Goal: Information Seeking & Learning: Compare options

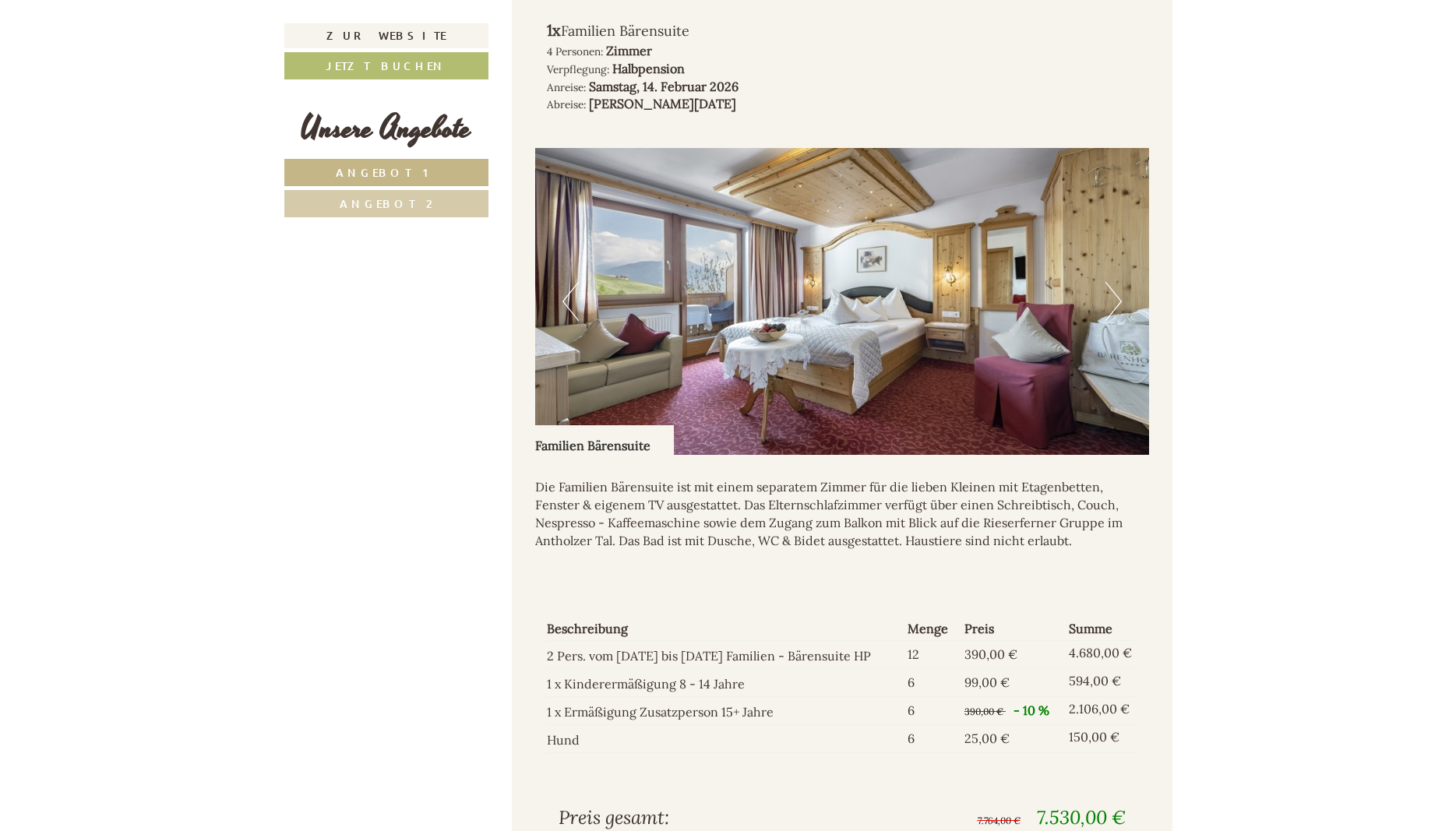
scroll to position [1270, 0]
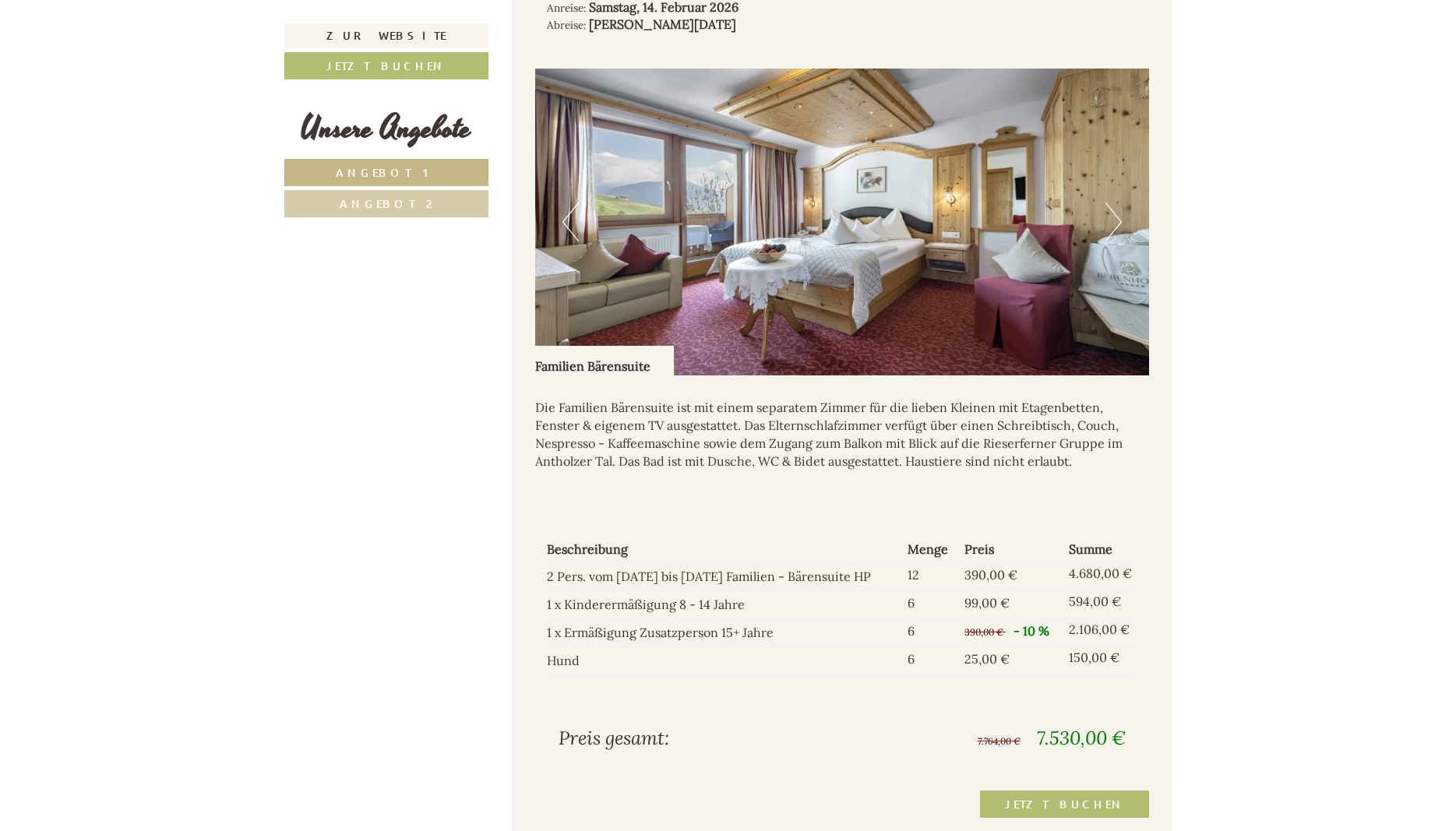
click at [387, 215] on link "Angebot 2" at bounding box center [386, 204] width 204 height 27
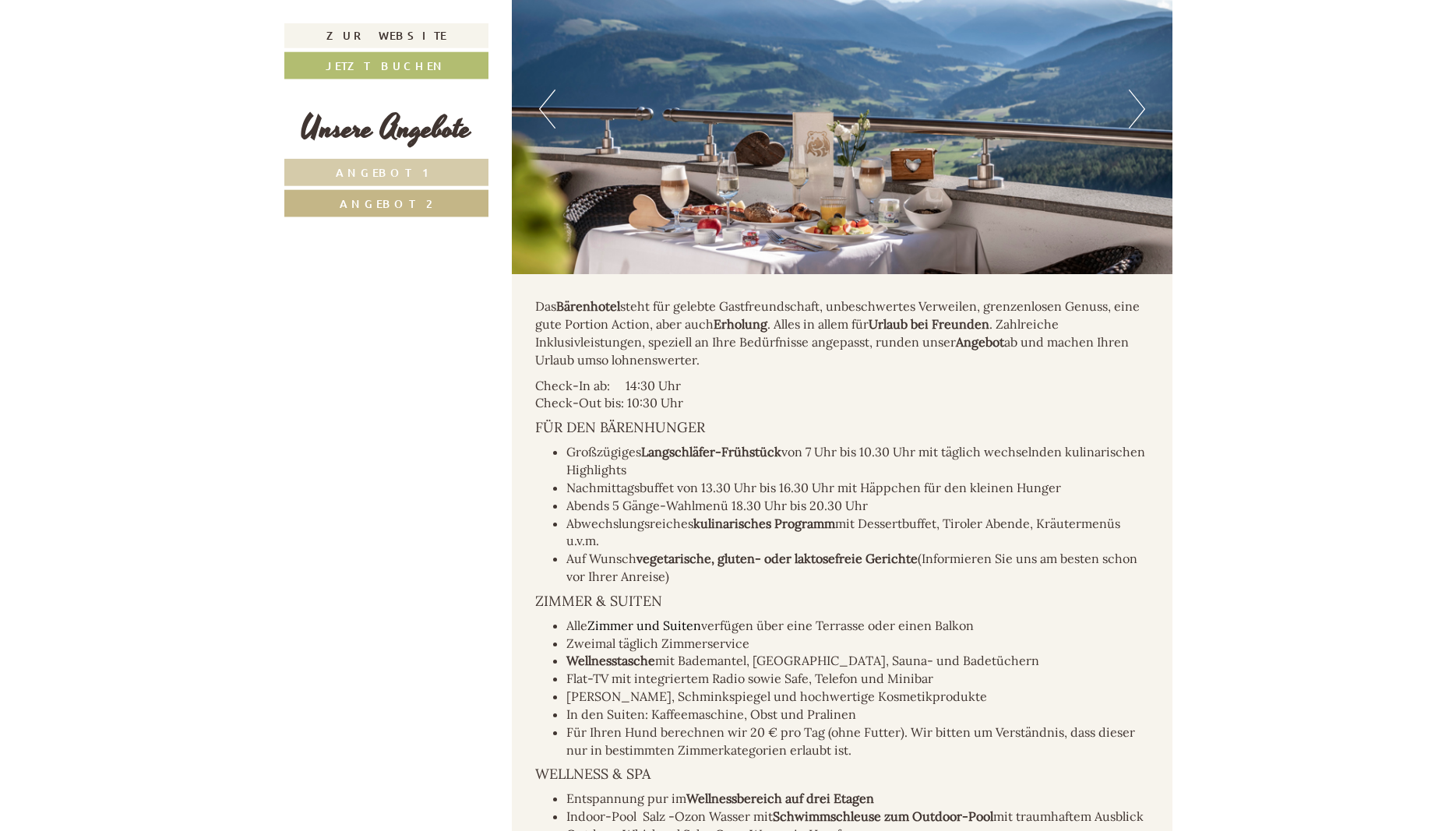
scroll to position [1936, 0]
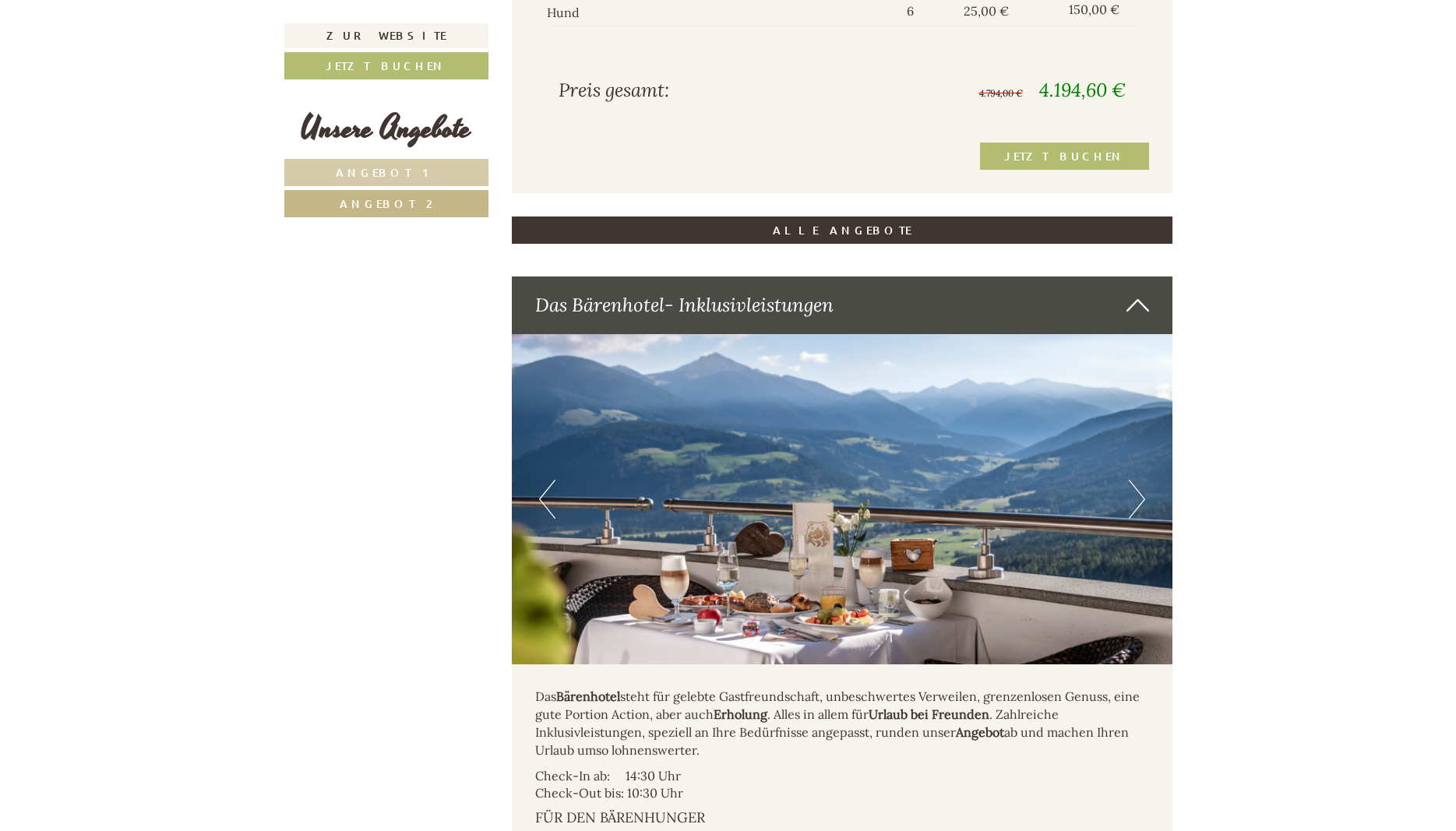
click at [405, 165] on link "Angebot 1" at bounding box center [386, 172] width 204 height 27
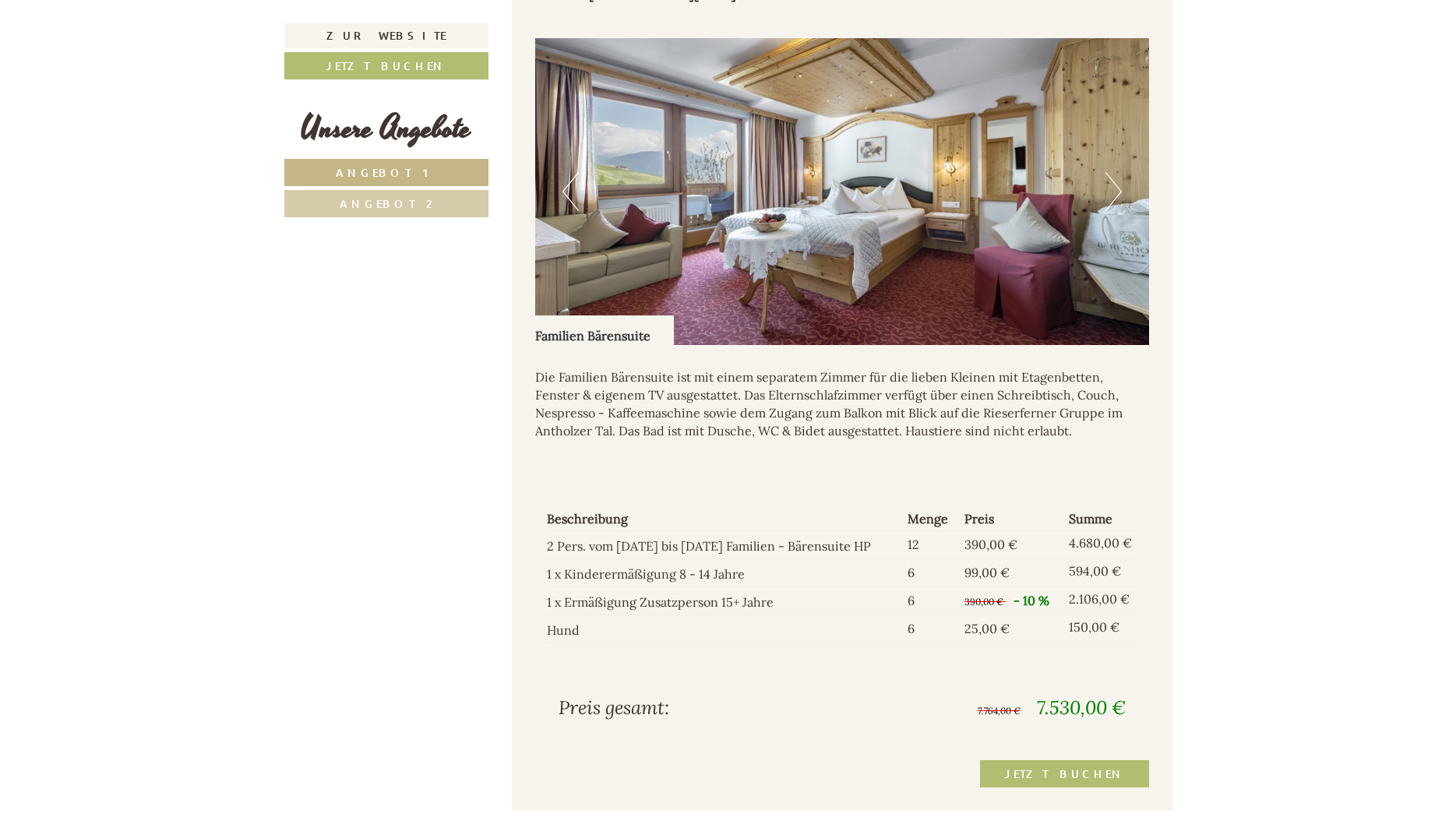
scroll to position [1063, 0]
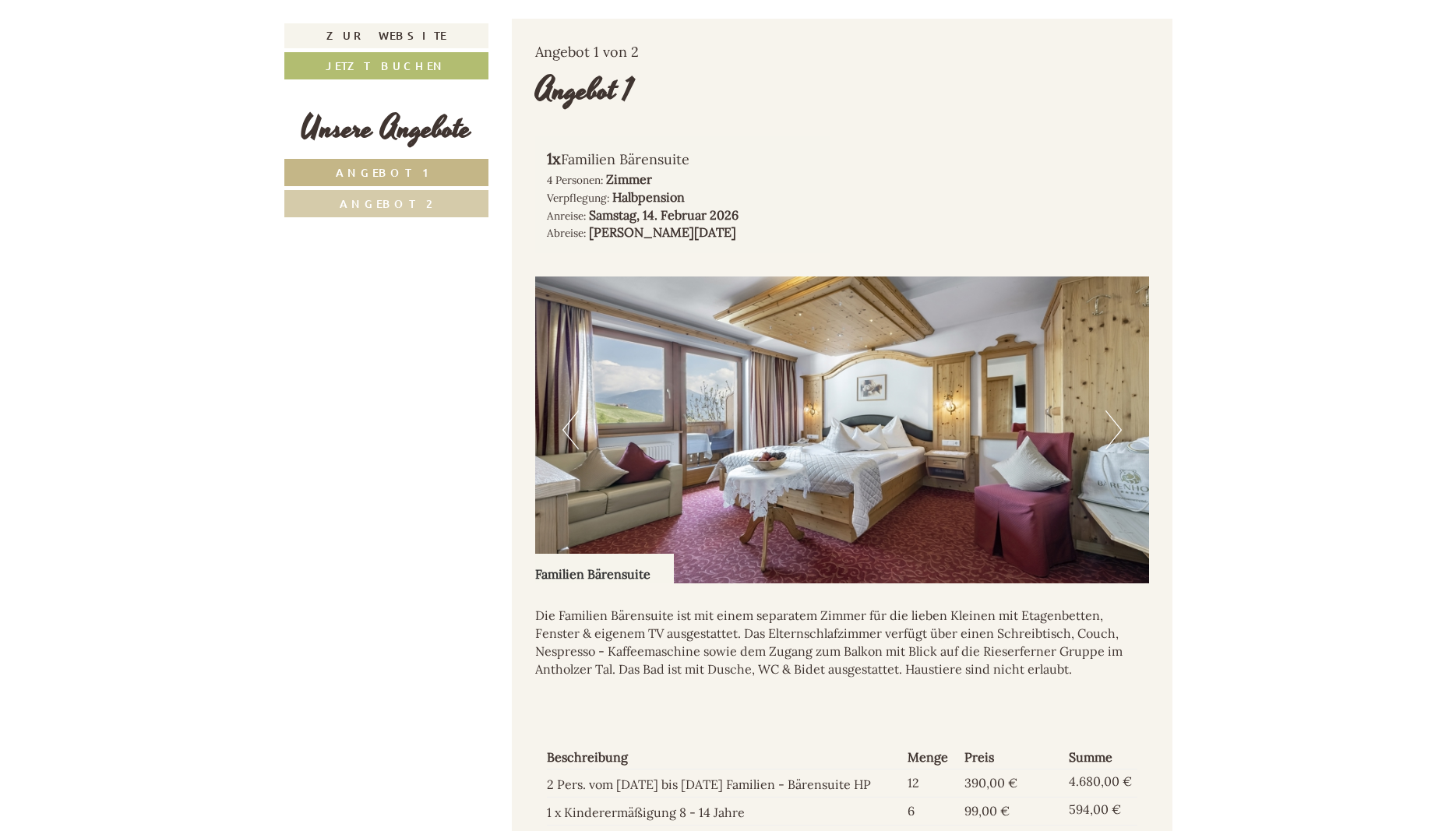
click at [407, 194] on link "Angebot 2" at bounding box center [386, 204] width 204 height 27
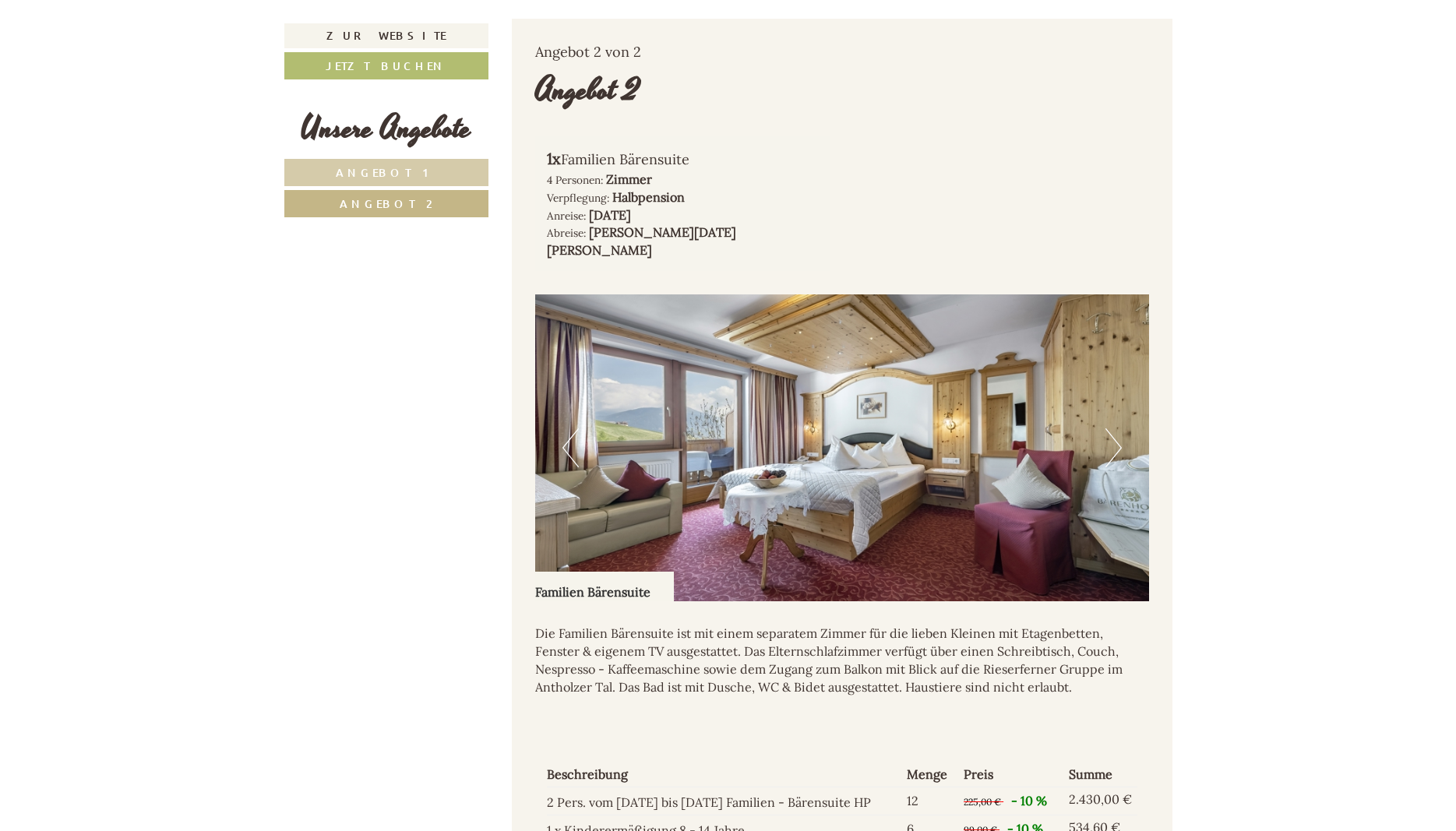
click at [387, 165] on link "Angebot 1" at bounding box center [386, 172] width 204 height 27
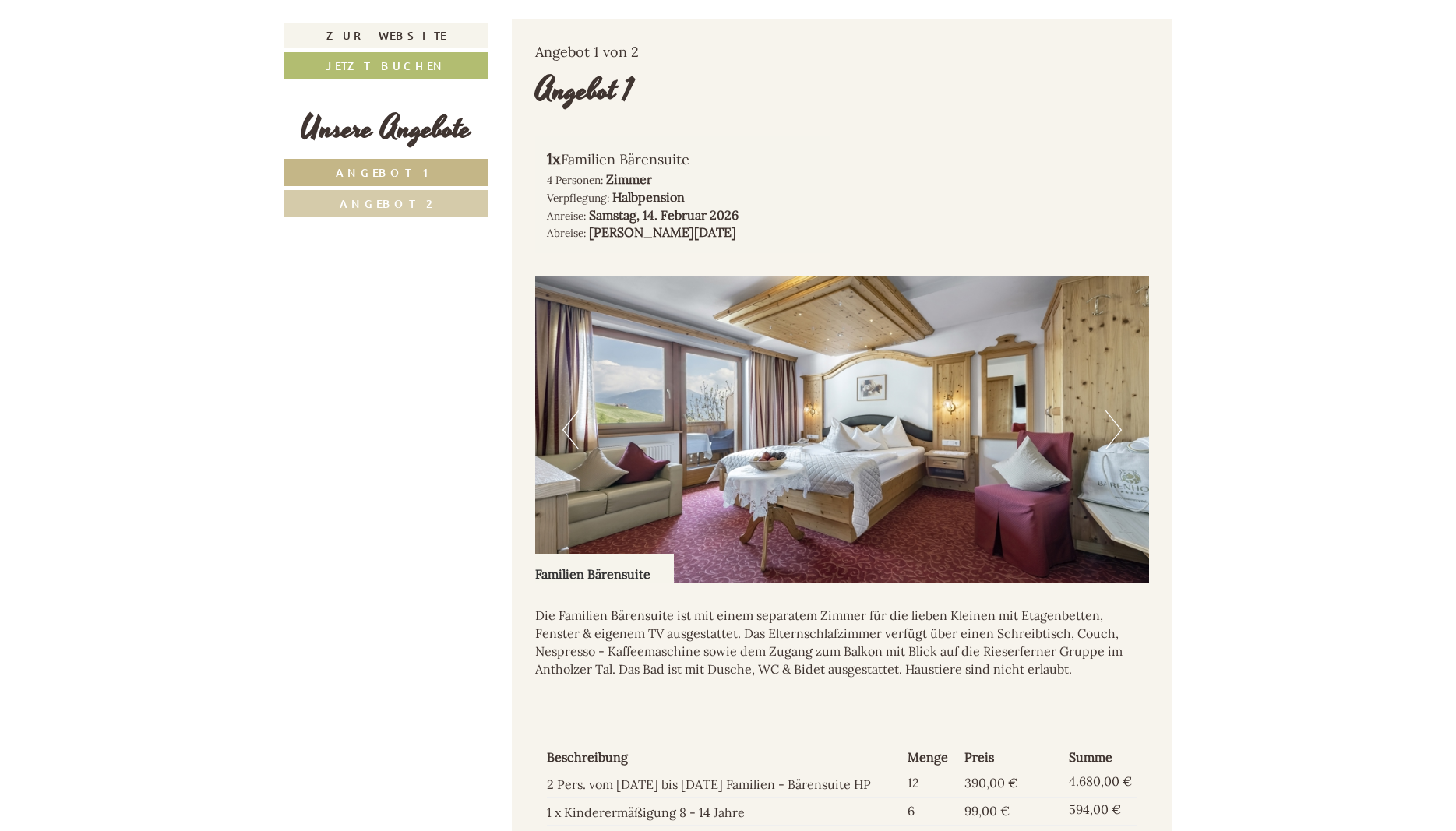
click at [411, 211] on link "Angebot 2" at bounding box center [386, 204] width 204 height 27
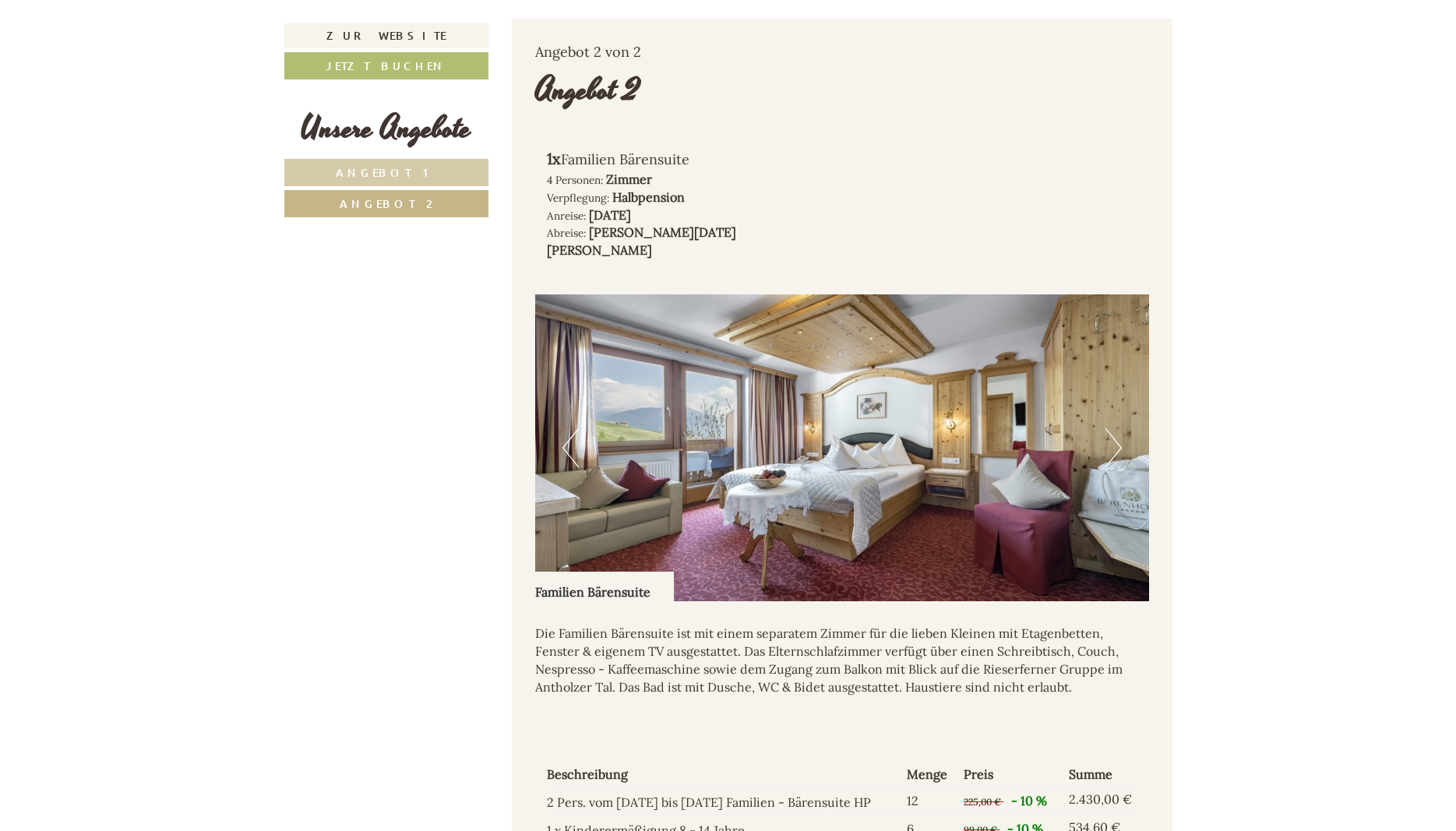
click at [371, 178] on span "Angebot 1" at bounding box center [386, 172] width 100 height 14
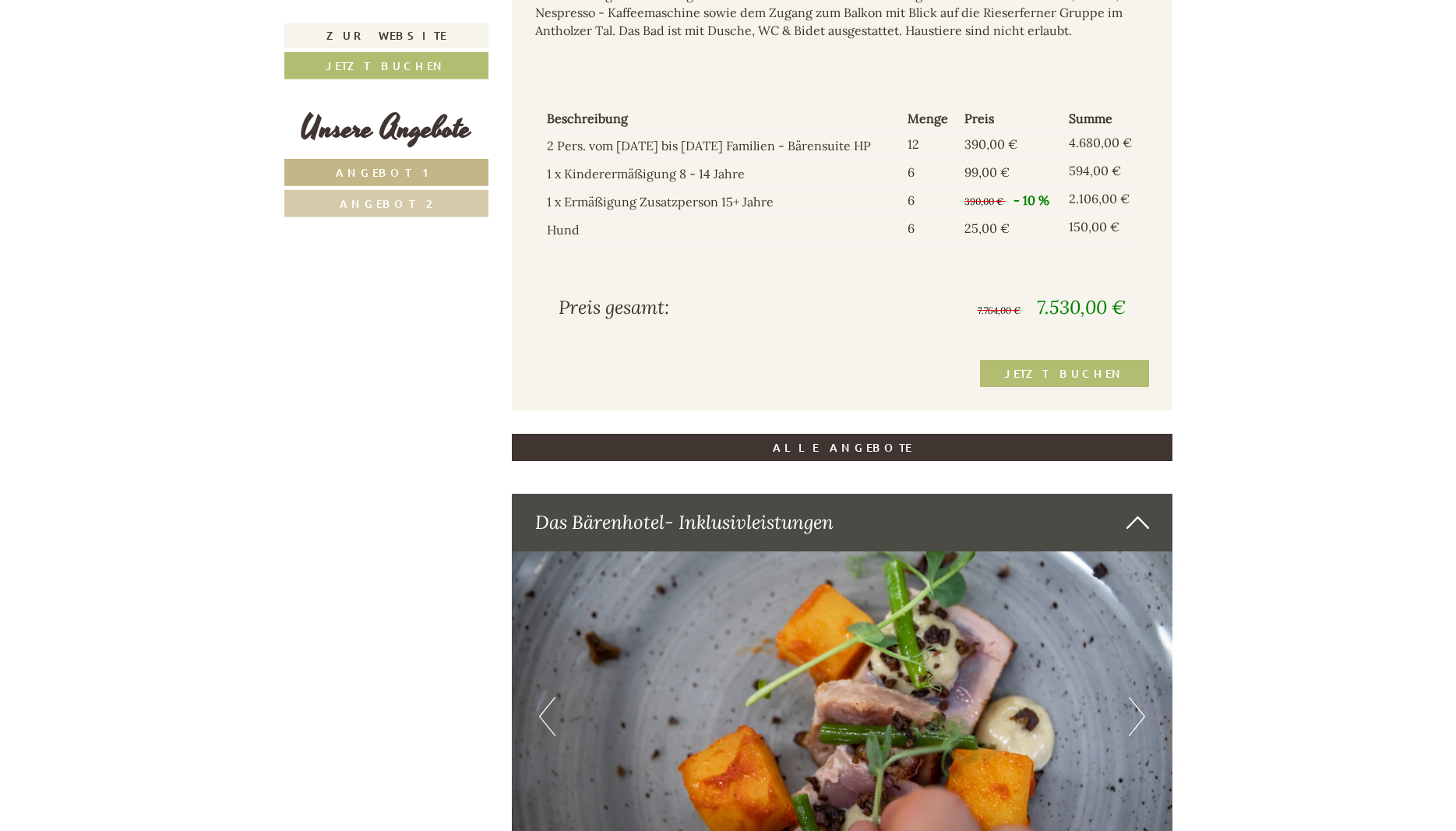
scroll to position [1699, 0]
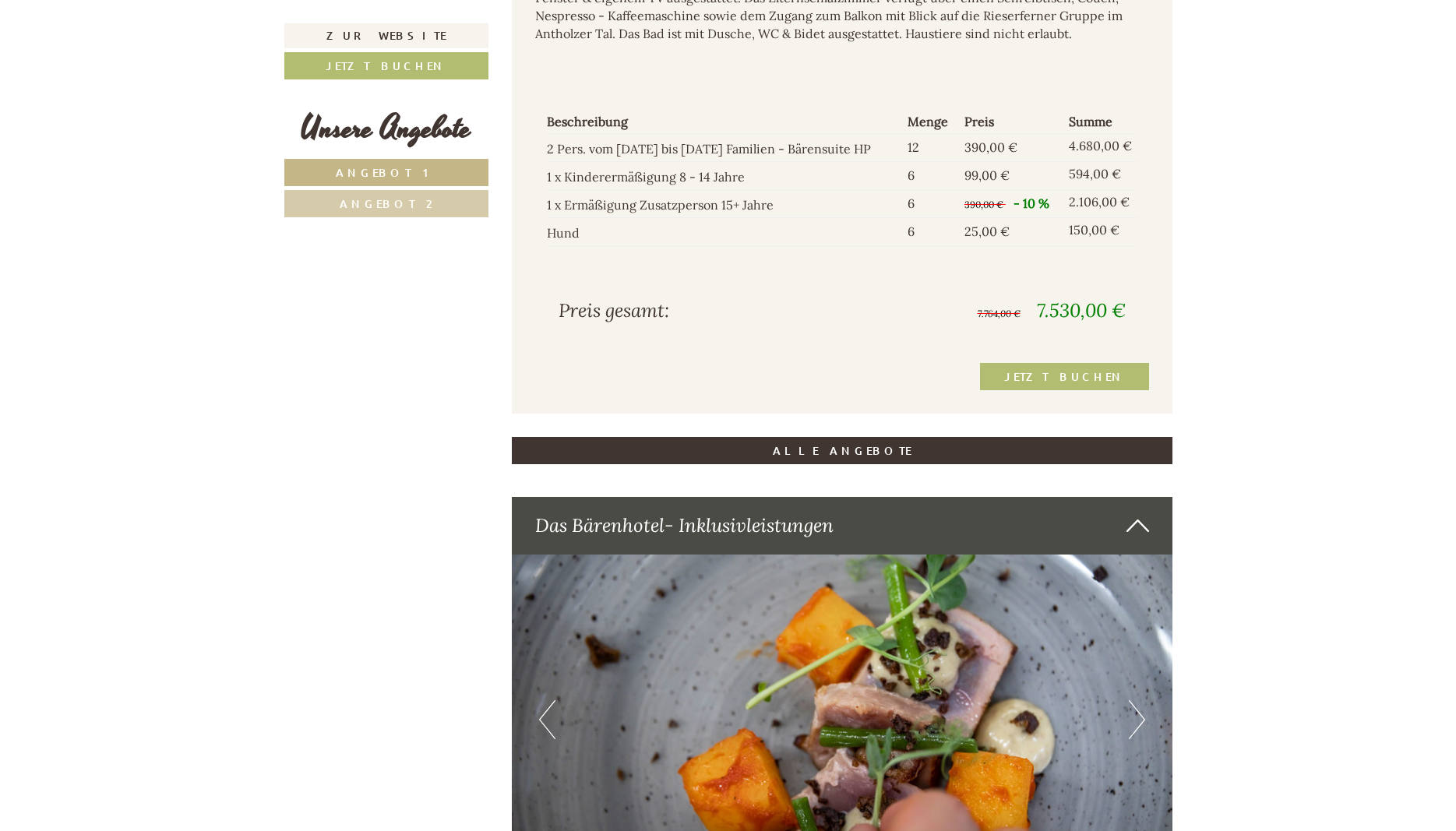
click at [381, 199] on span "Angebot 2" at bounding box center [386, 203] width 93 height 14
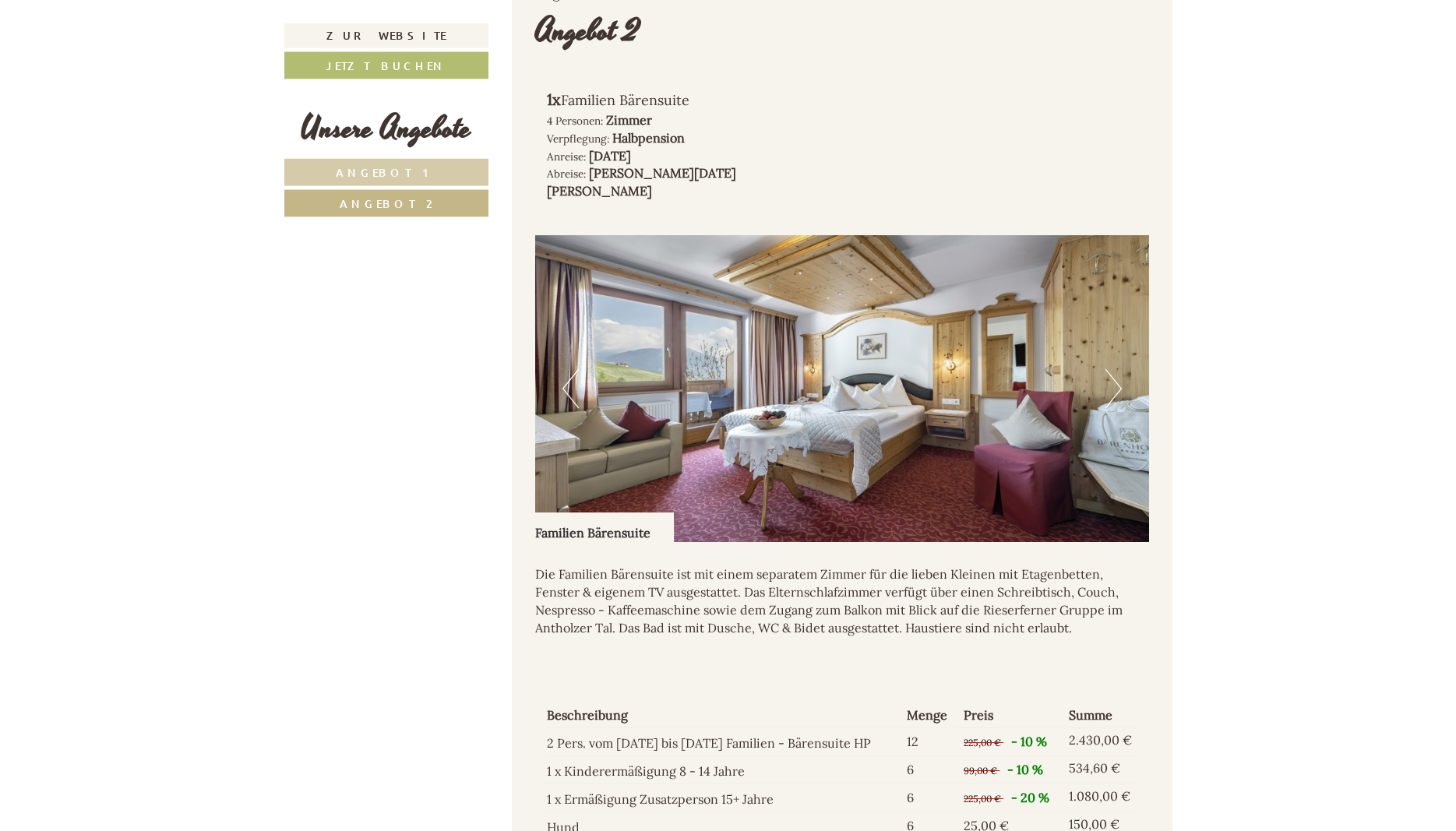
scroll to position [1381, 0]
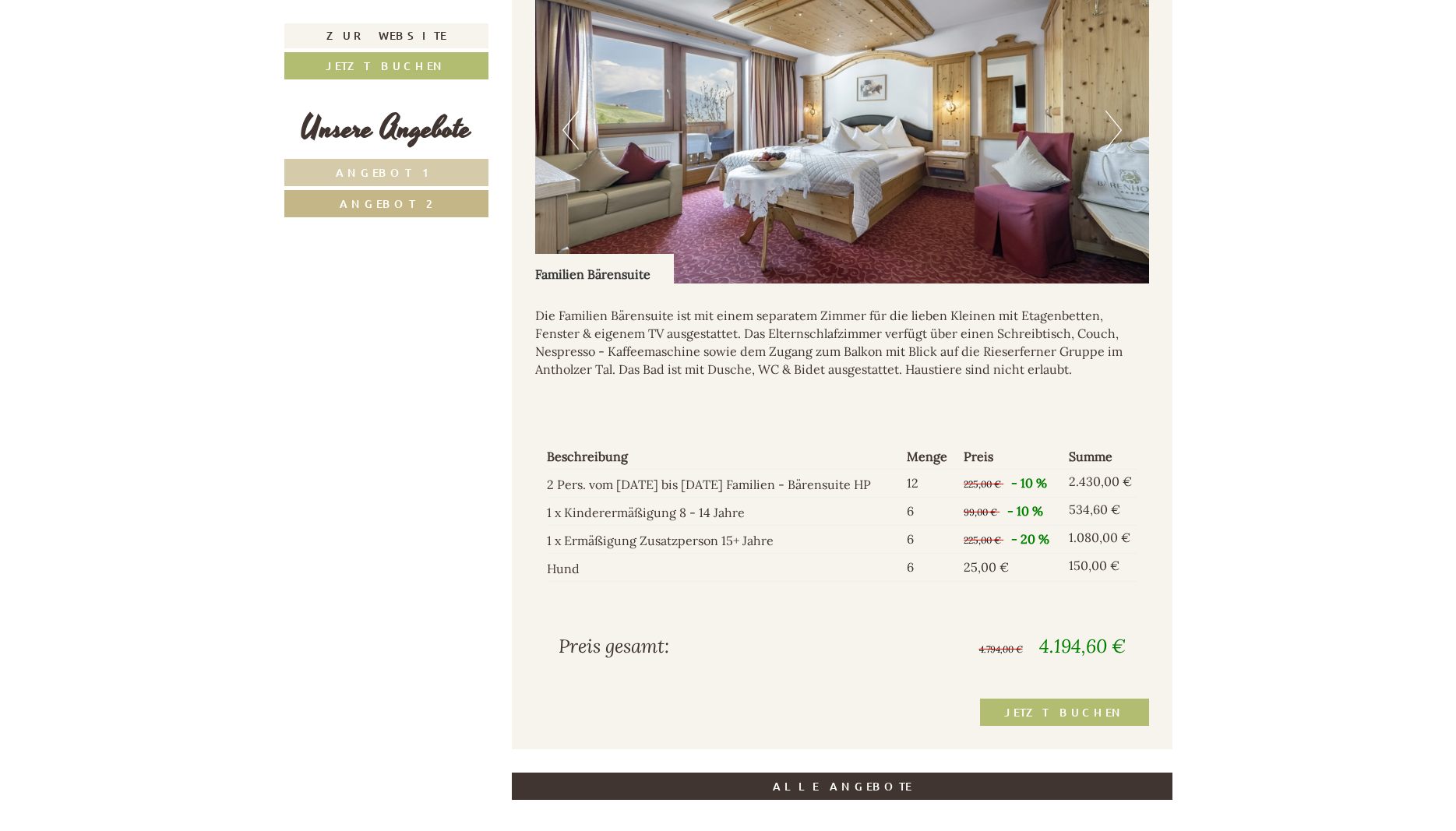
click at [376, 172] on span "Angebot 1" at bounding box center [386, 172] width 100 height 14
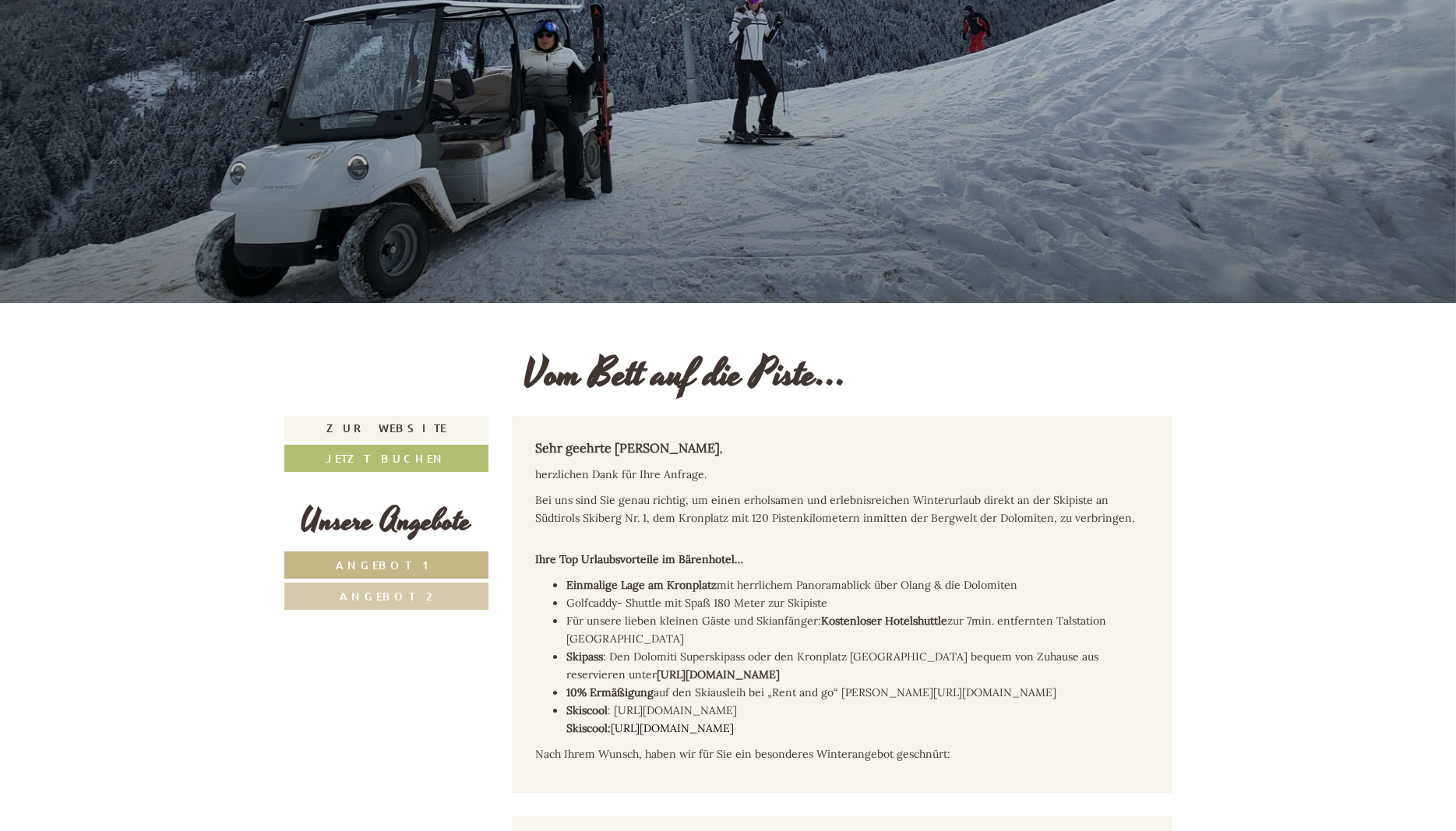
scroll to position [745, 0]
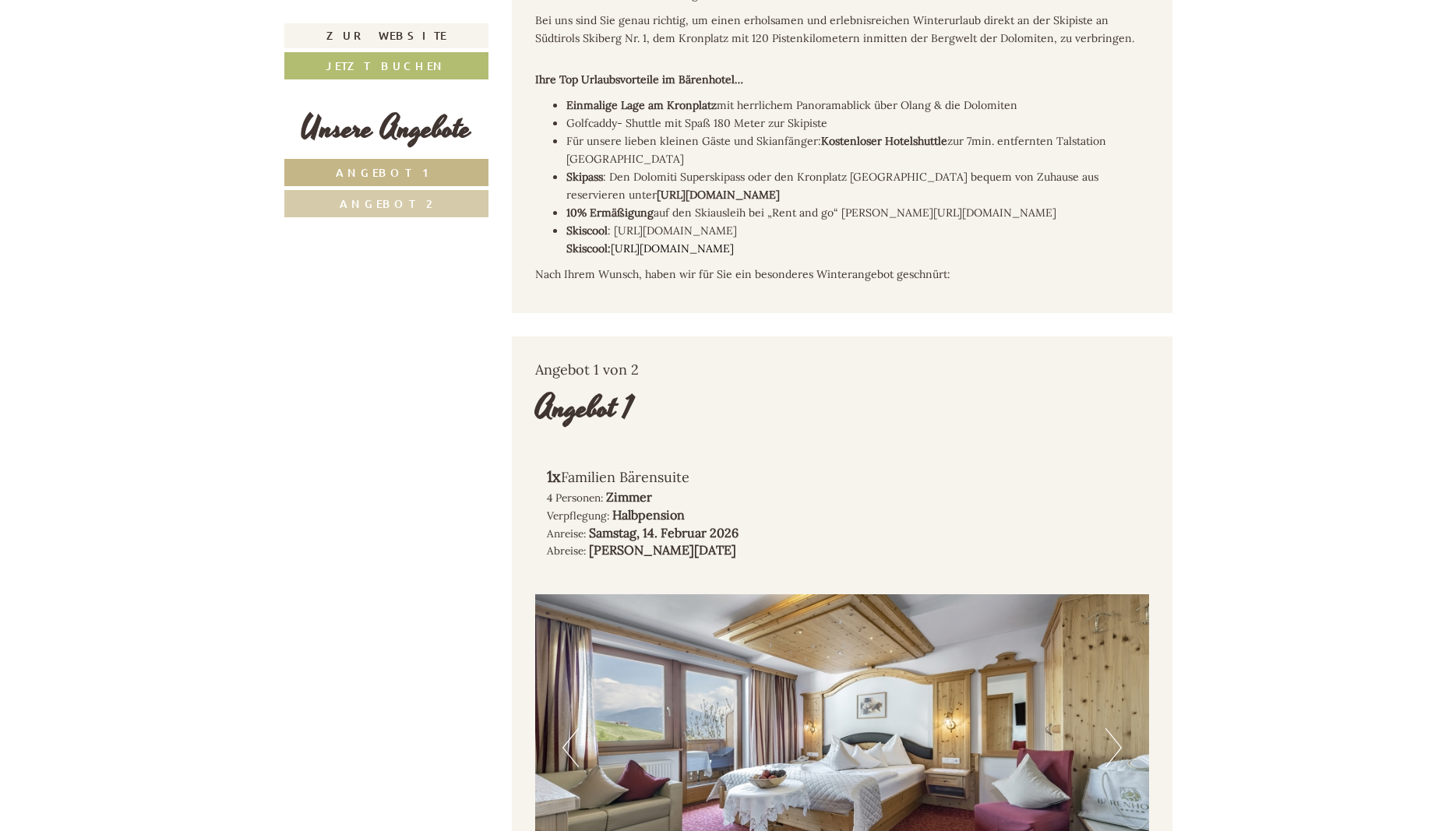
click at [391, 210] on span "Angebot 2" at bounding box center [386, 203] width 93 height 14
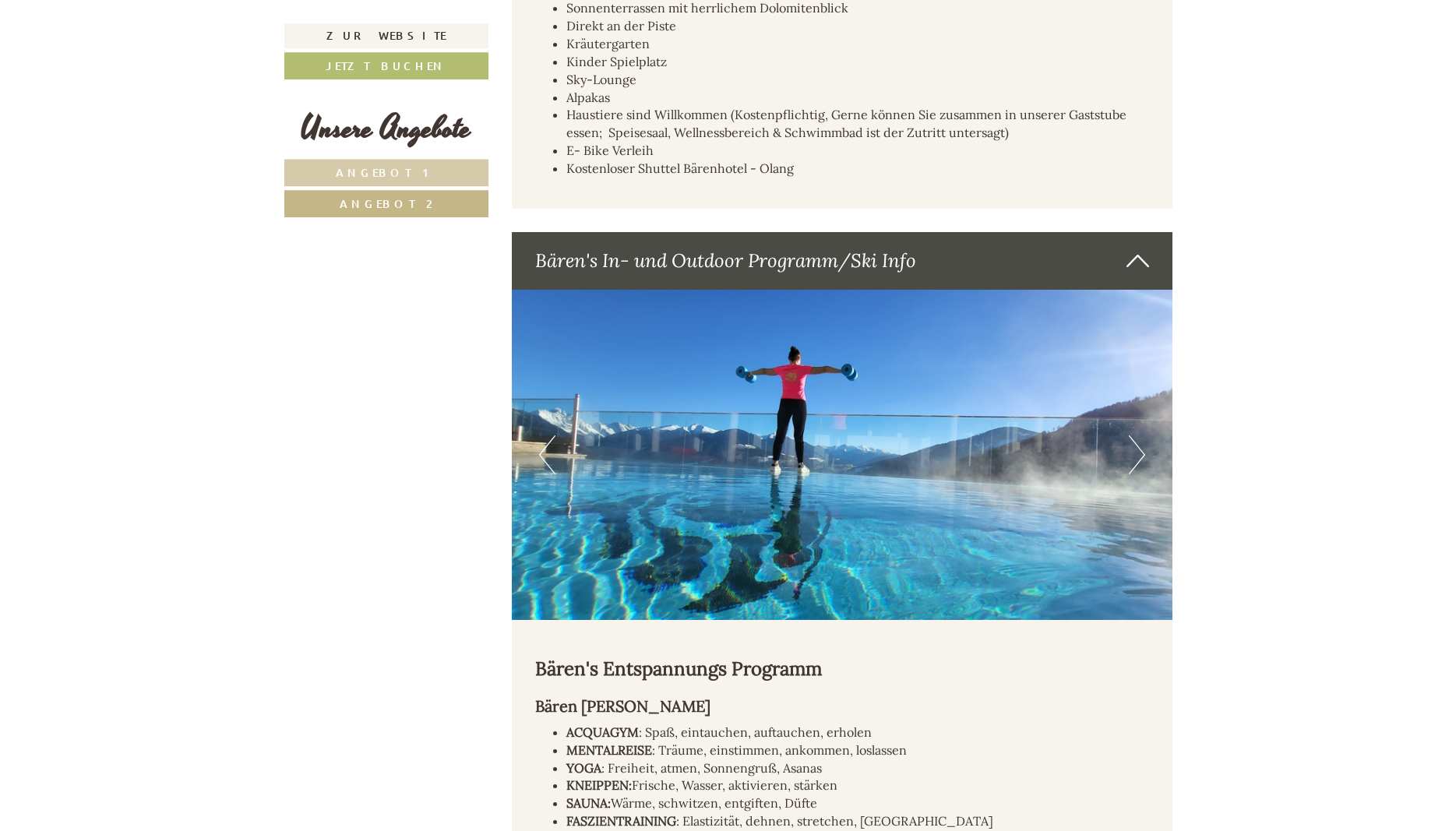
scroll to position [3207, 0]
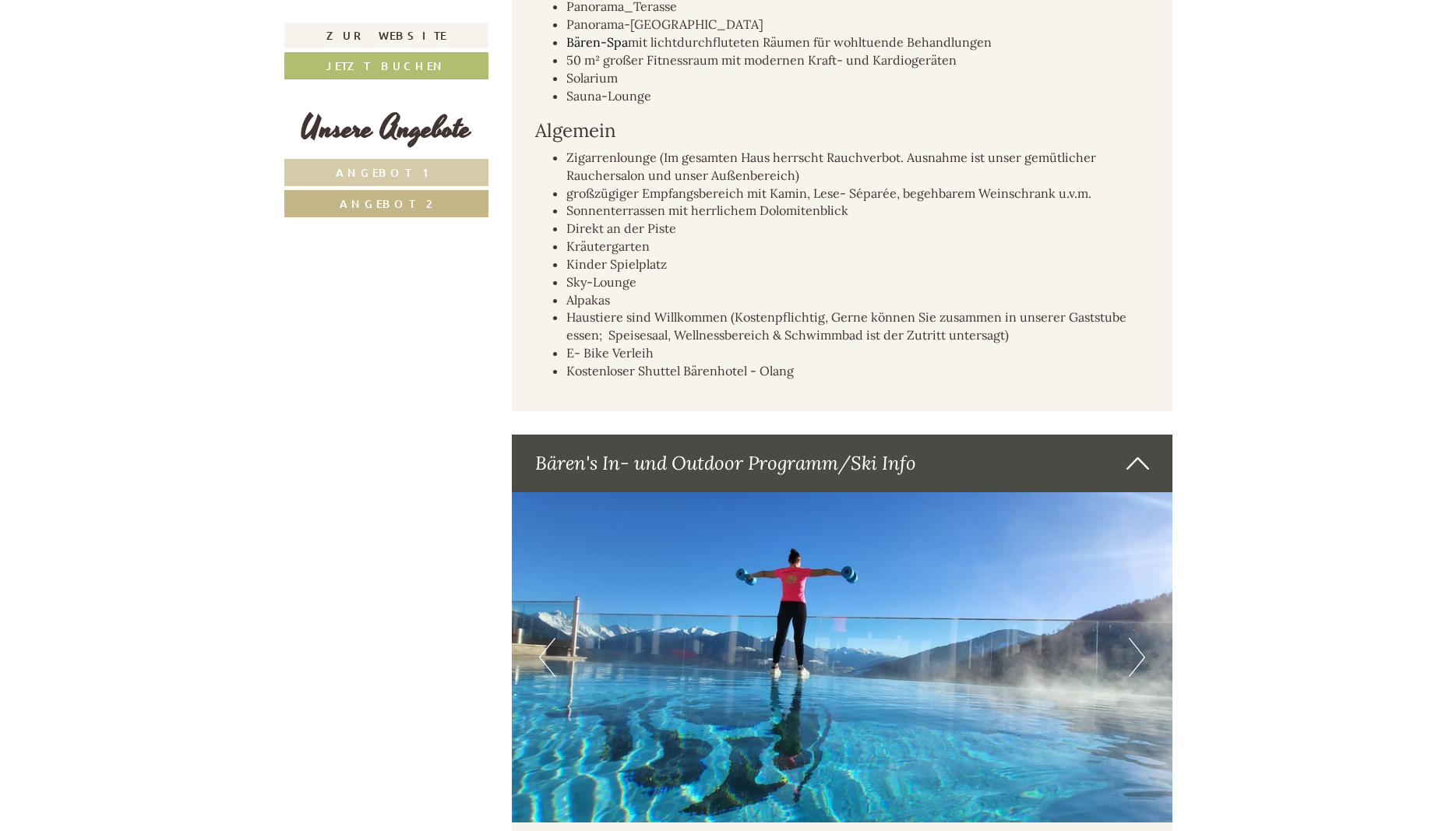
click at [433, 167] on link "Angebot 1" at bounding box center [386, 172] width 204 height 27
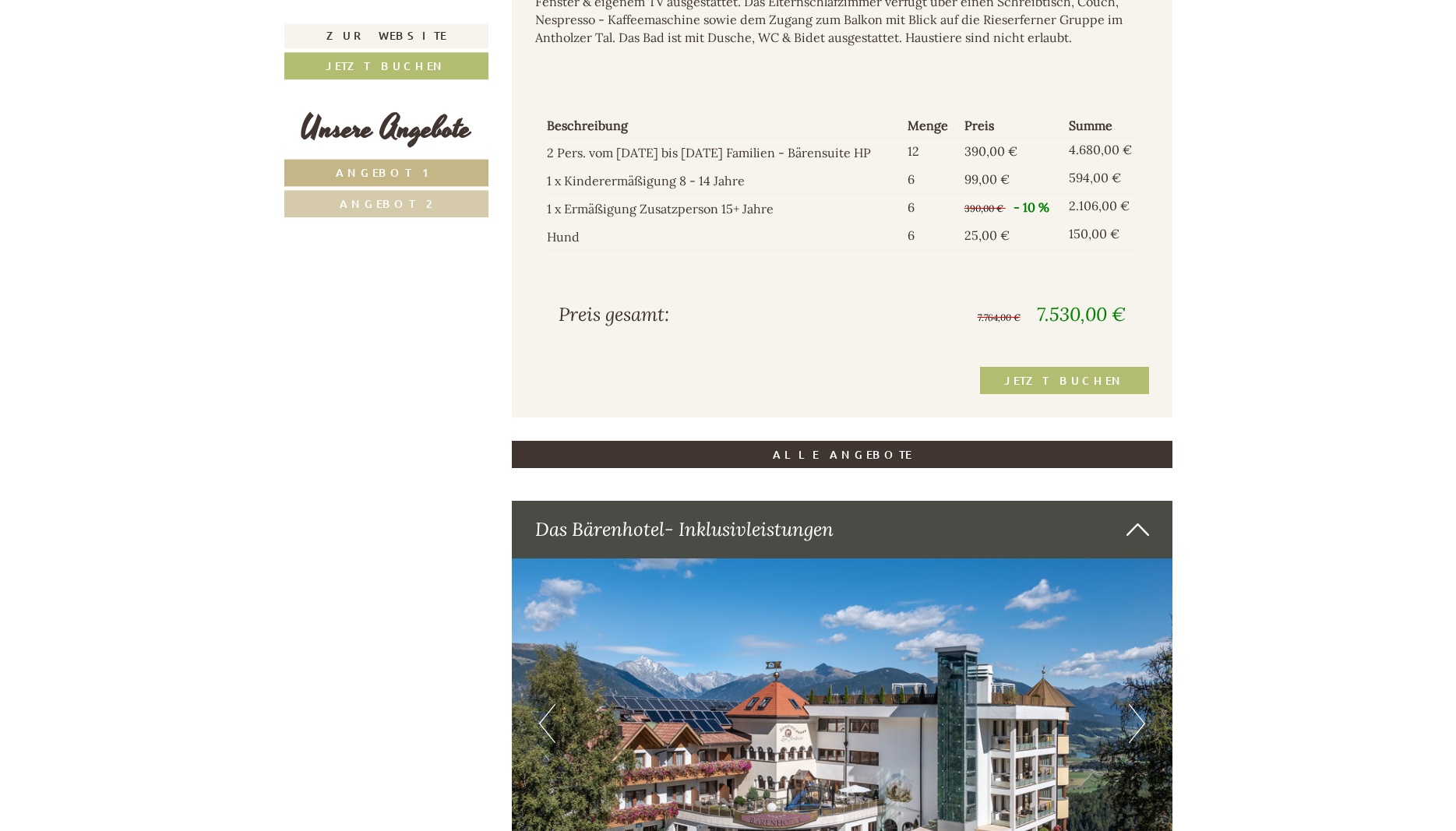
scroll to position [1301, 0]
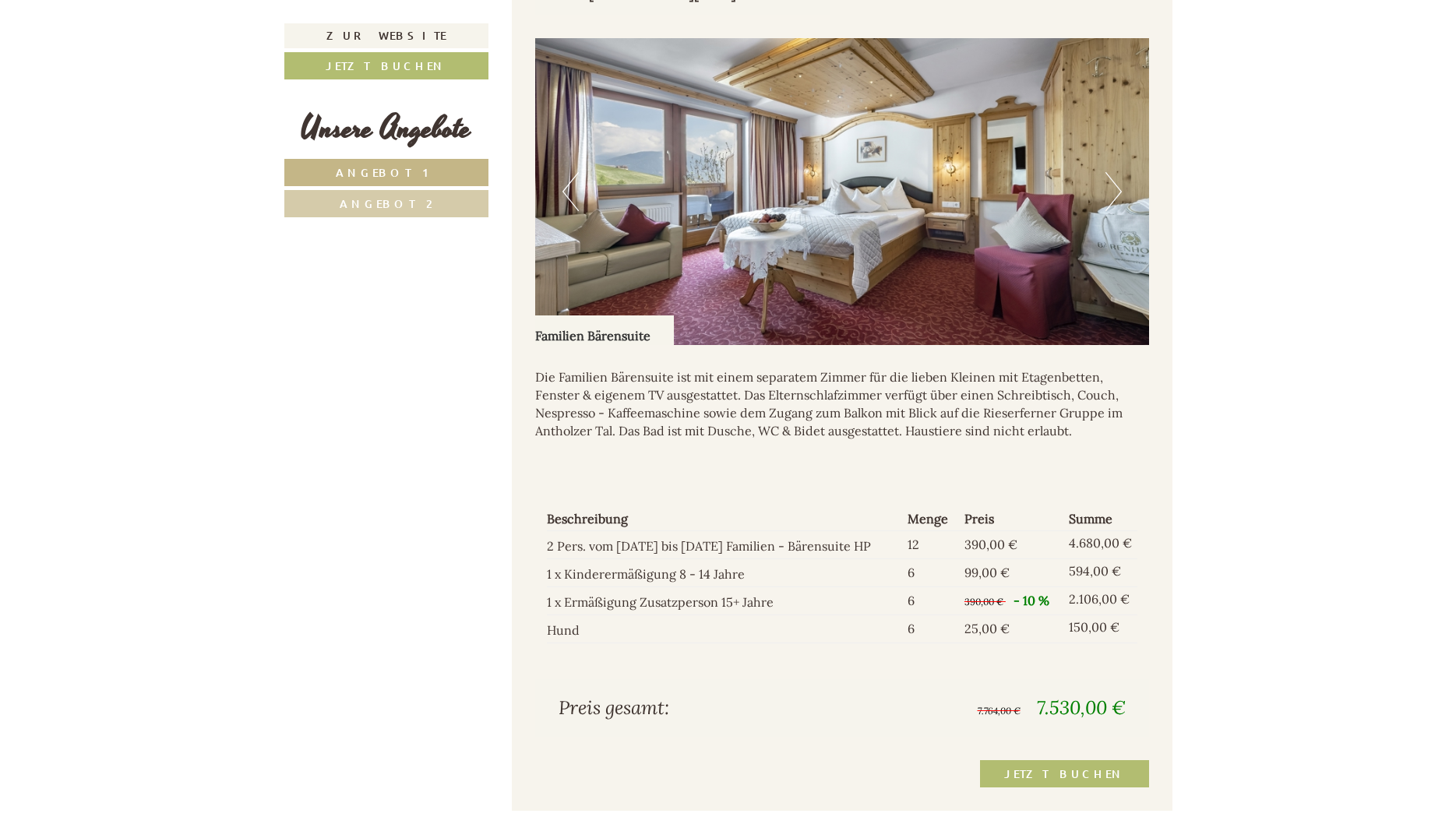
click at [371, 198] on span "Angebot 2" at bounding box center [386, 203] width 93 height 14
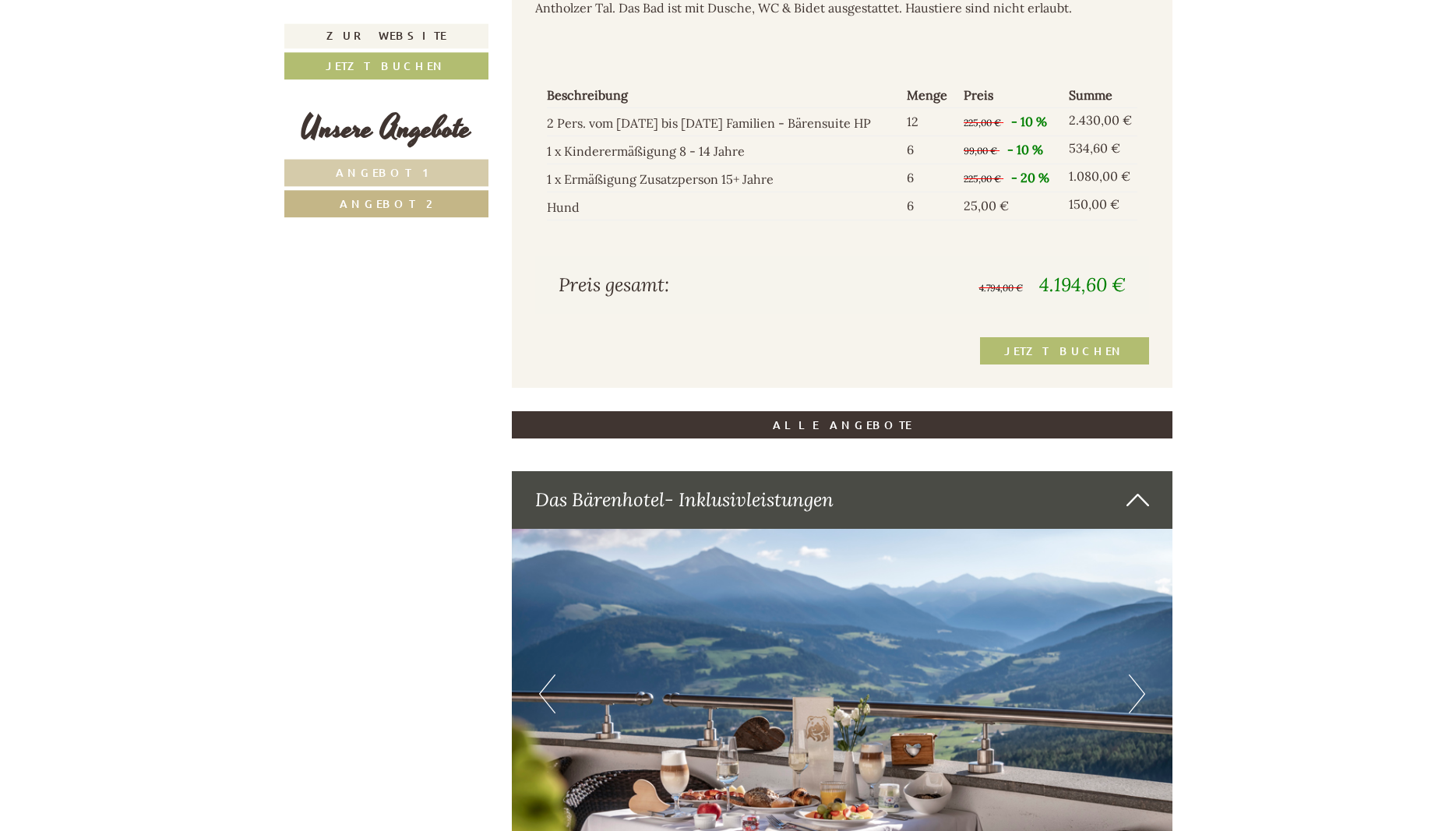
scroll to position [1778, 0]
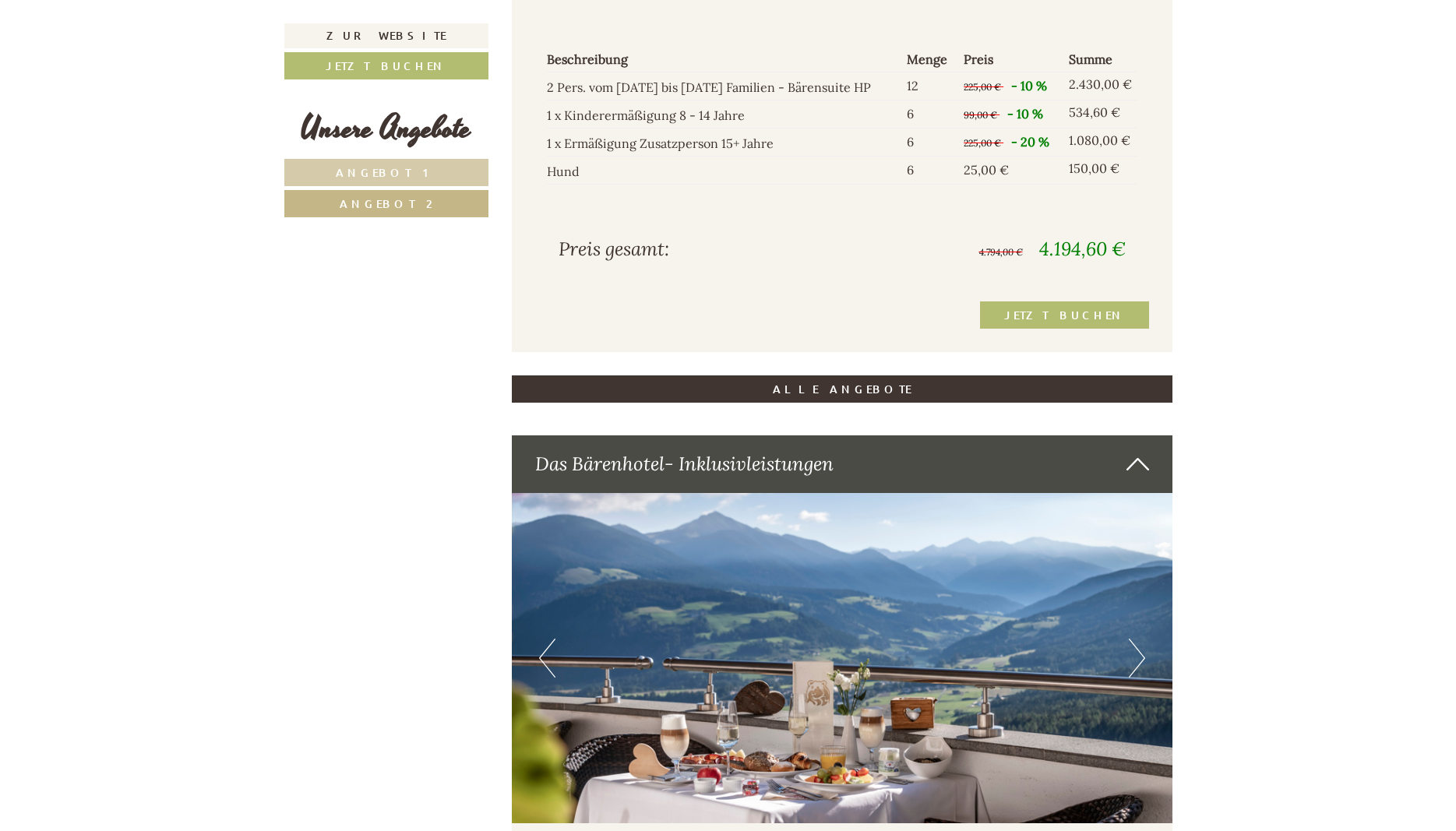
click at [425, 173] on link "Angebot 1" at bounding box center [386, 172] width 204 height 27
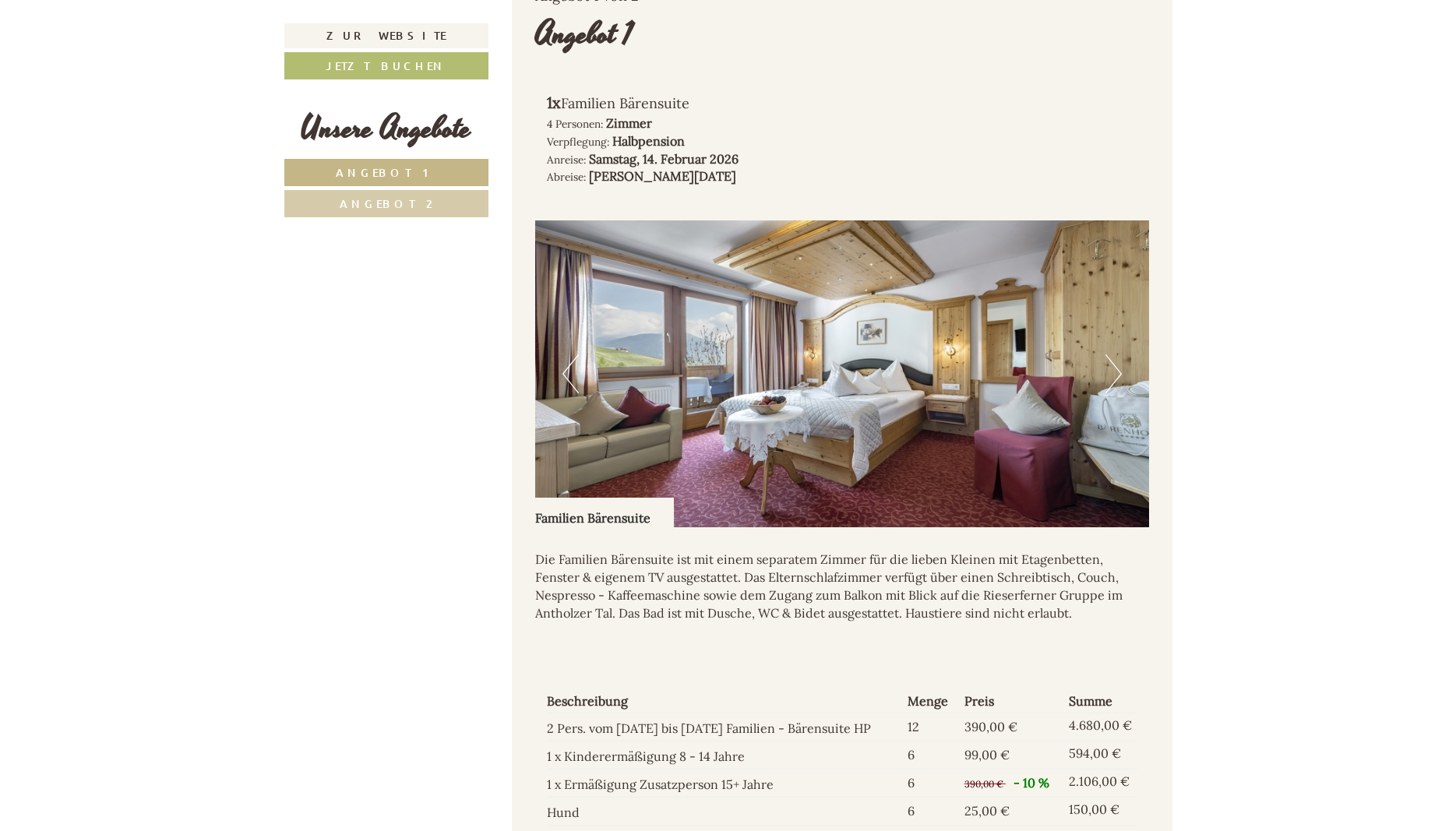
scroll to position [1381, 0]
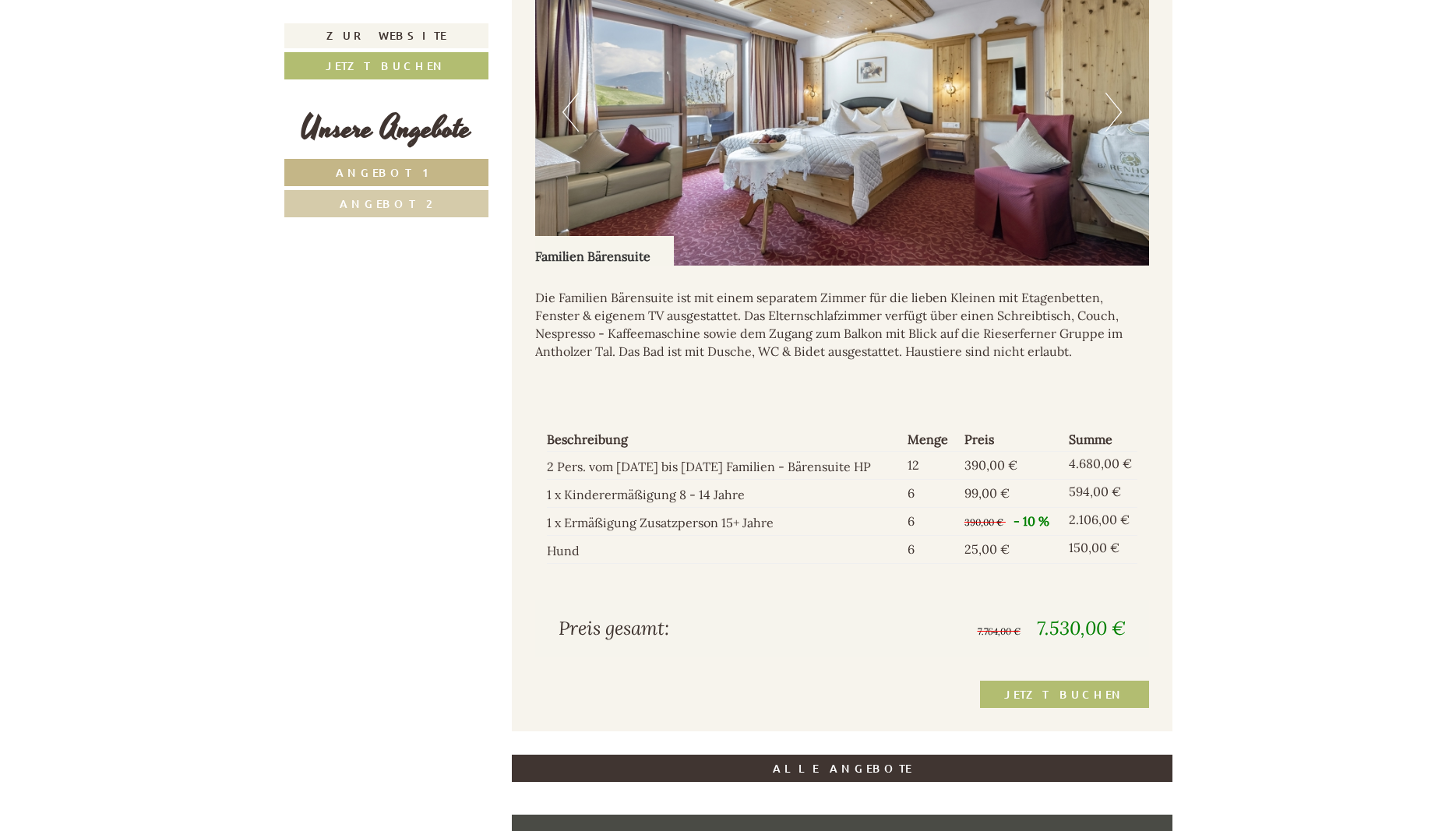
click at [368, 212] on link "Angebot 2" at bounding box center [386, 204] width 204 height 27
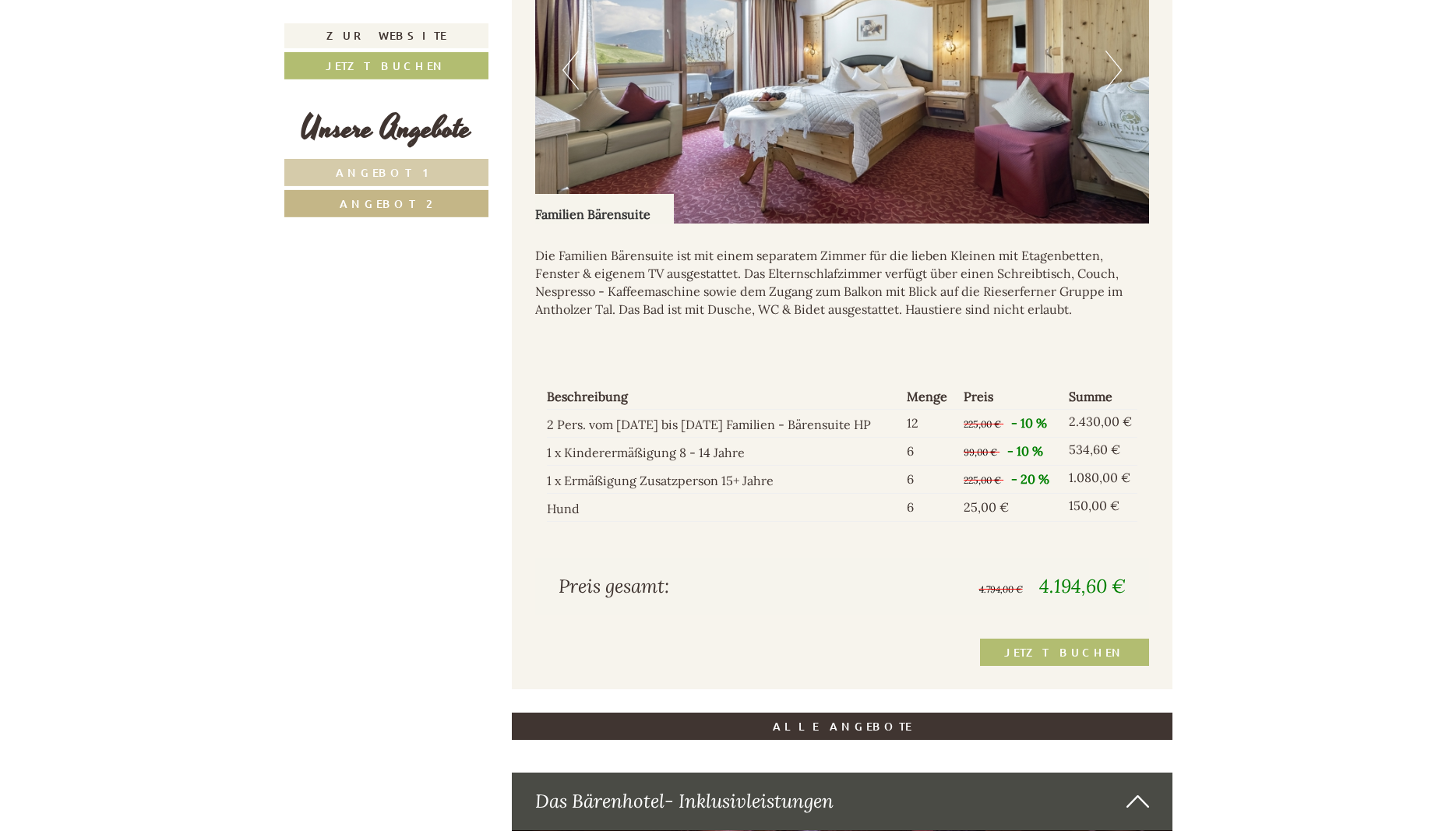
scroll to position [1301, 0]
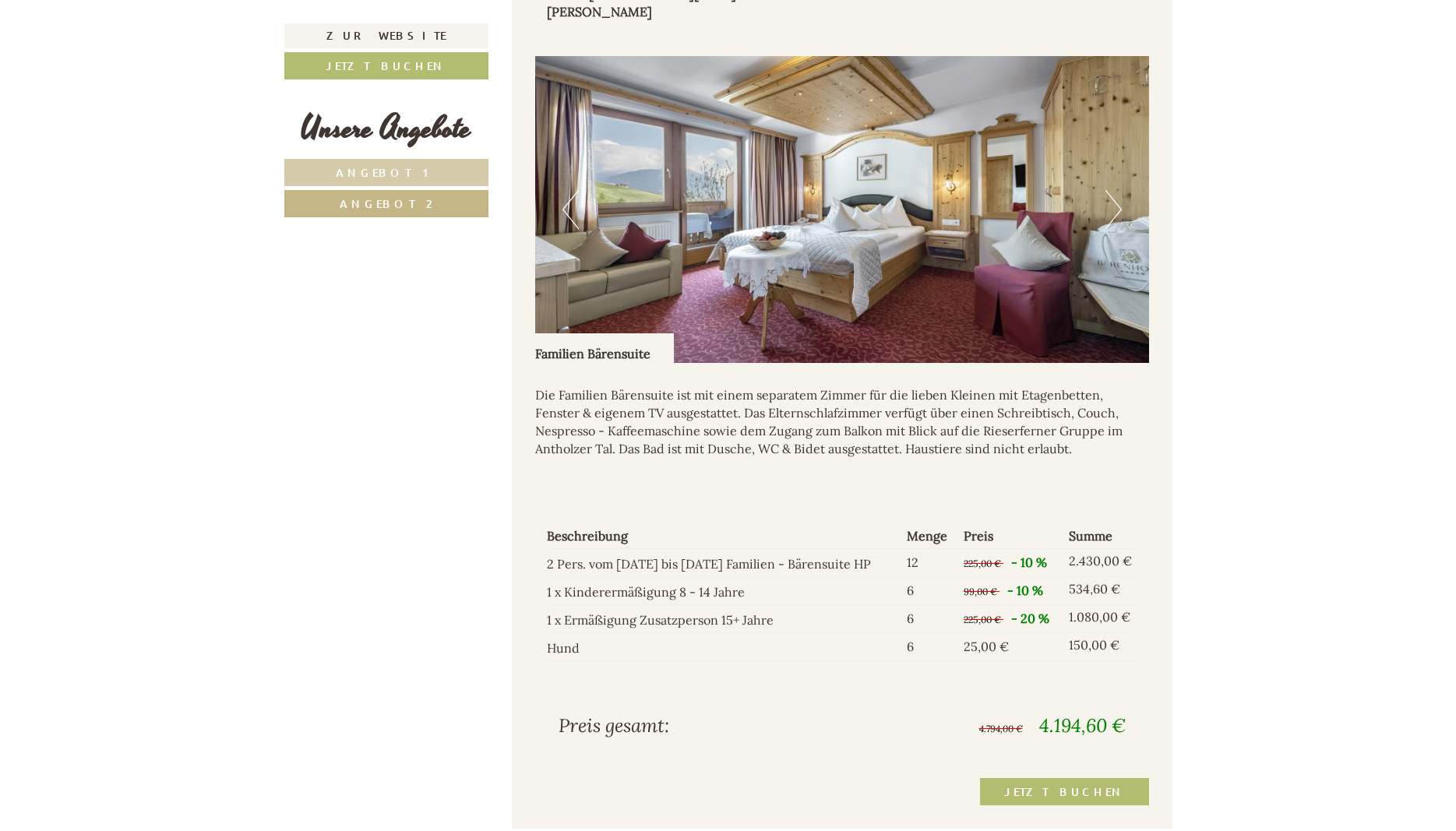
click at [406, 172] on span "Angebot 1" at bounding box center [386, 172] width 100 height 14
